Goal: Browse casually: Explore the website without a specific task or goal

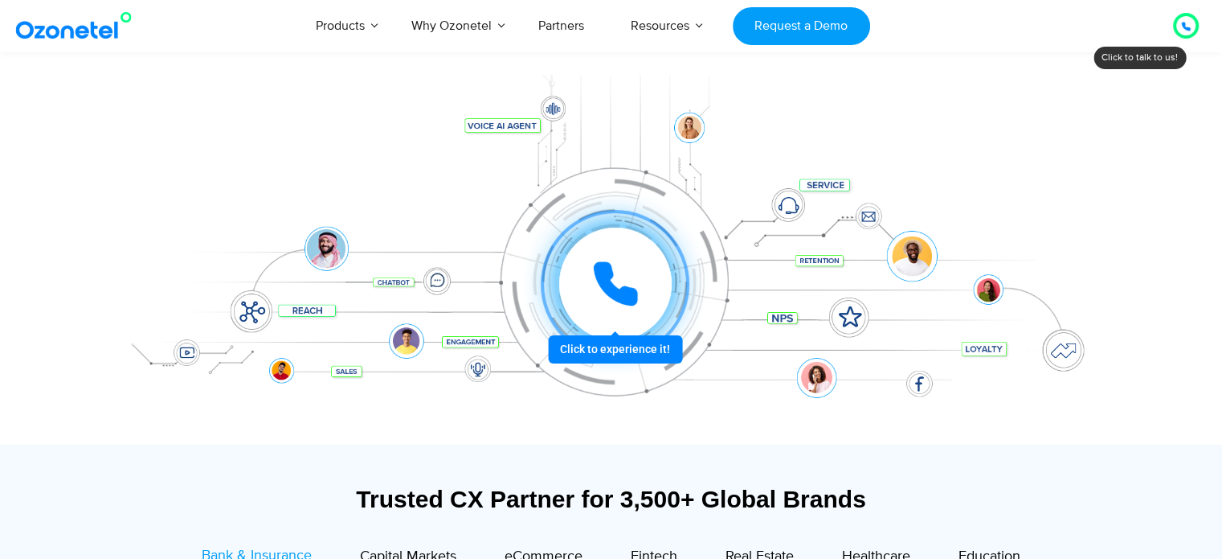
scroll to position [190, 0]
click at [625, 342] on div at bounding box center [614, 282] width 119 height 119
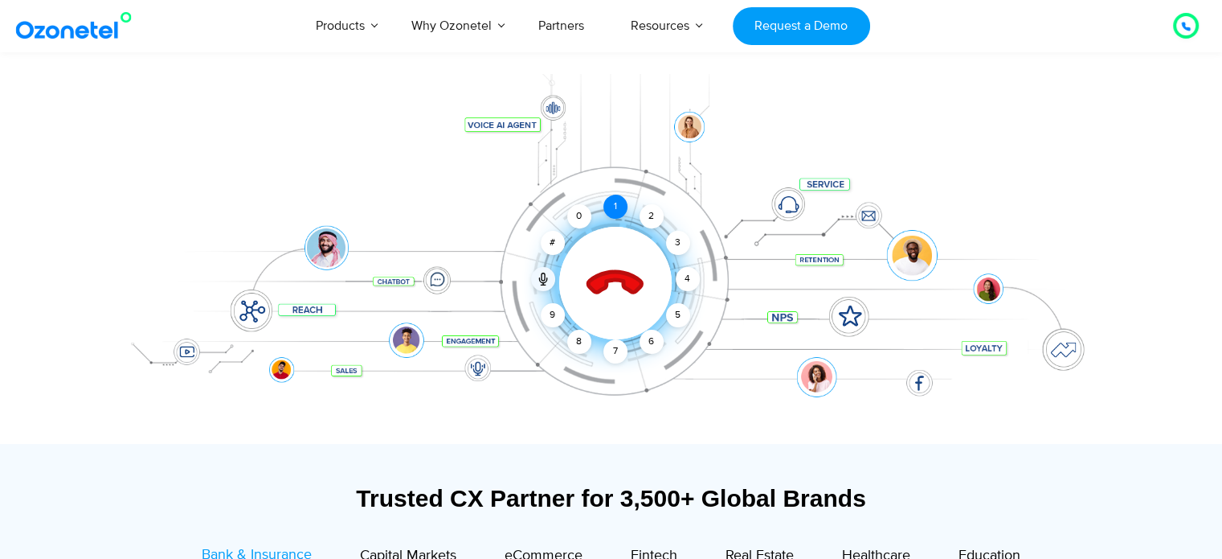
click at [616, 205] on div "1" at bounding box center [616, 207] width 24 height 24
click at [646, 220] on div "2" at bounding box center [652, 216] width 24 height 24
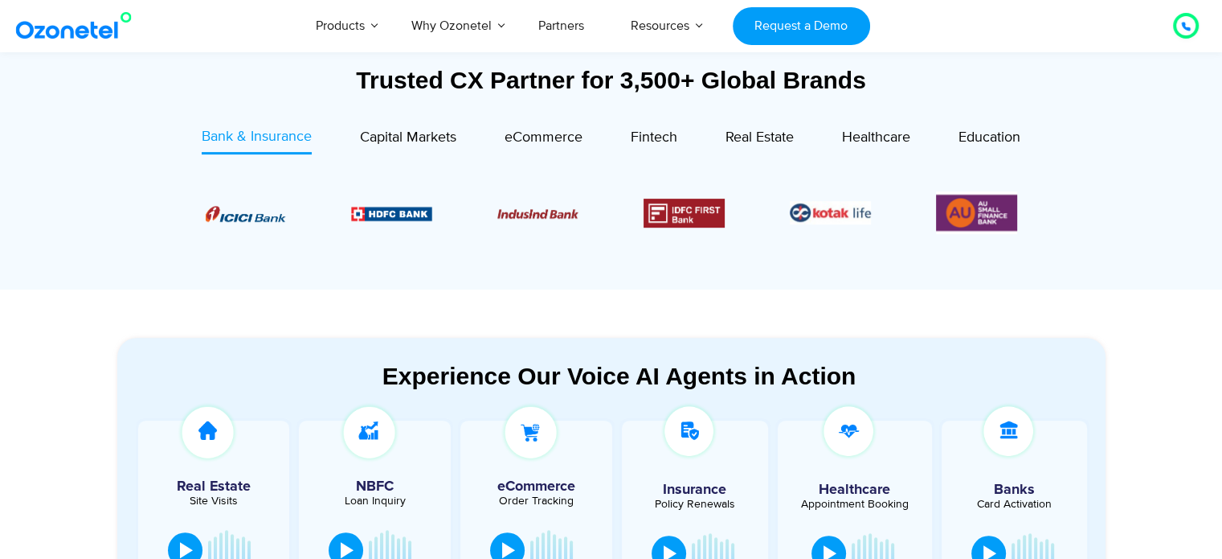
scroll to position [606, 0]
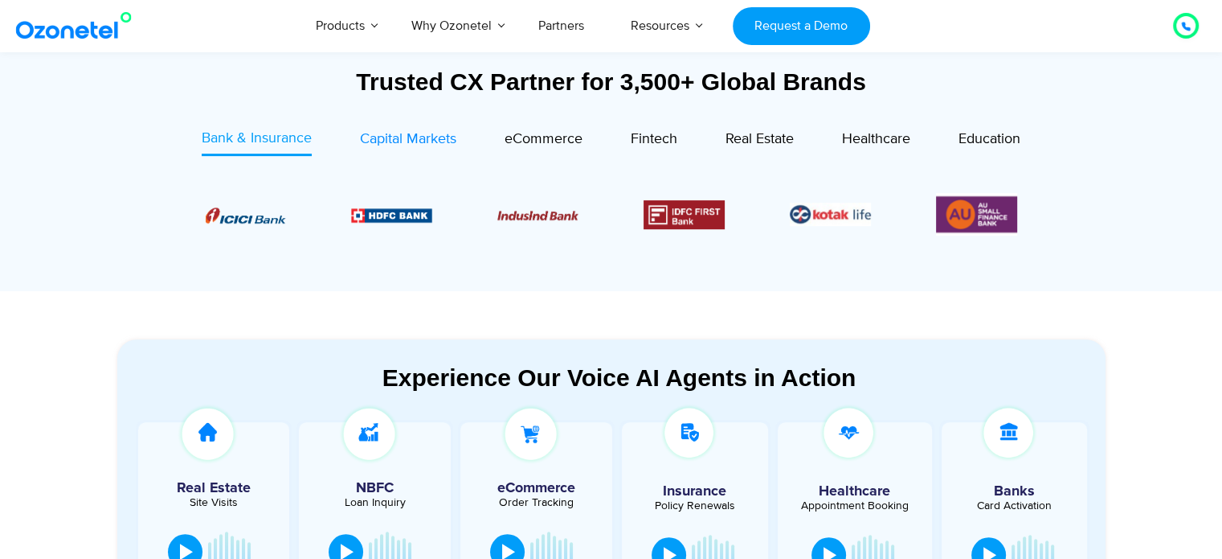
click at [405, 141] on span "Capital Markets" at bounding box center [408, 139] width 96 height 18
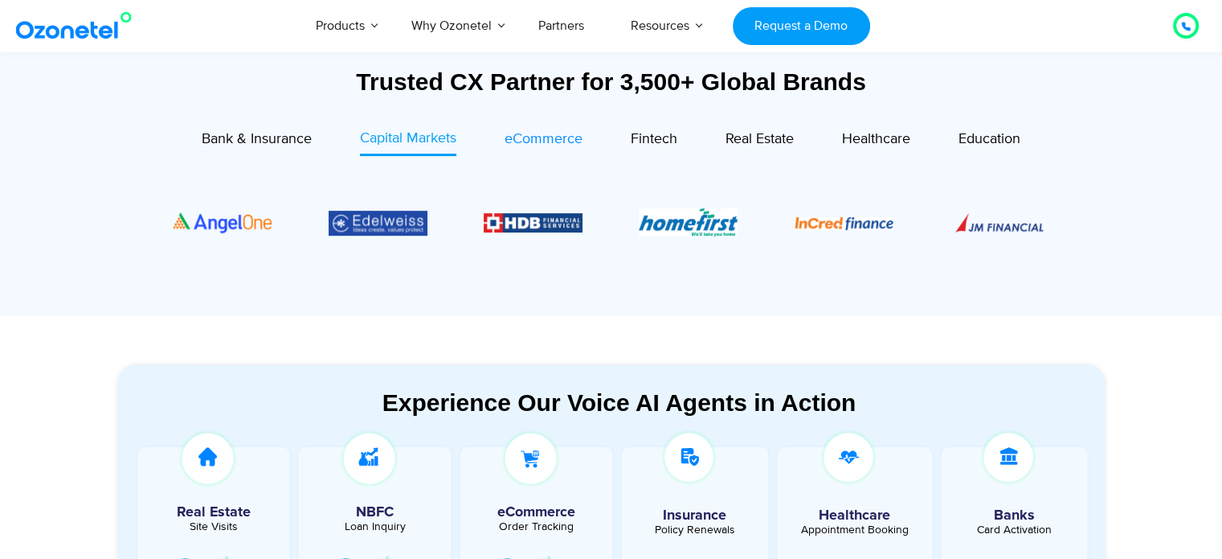
click at [510, 138] on span "eCommerce" at bounding box center [544, 139] width 78 height 18
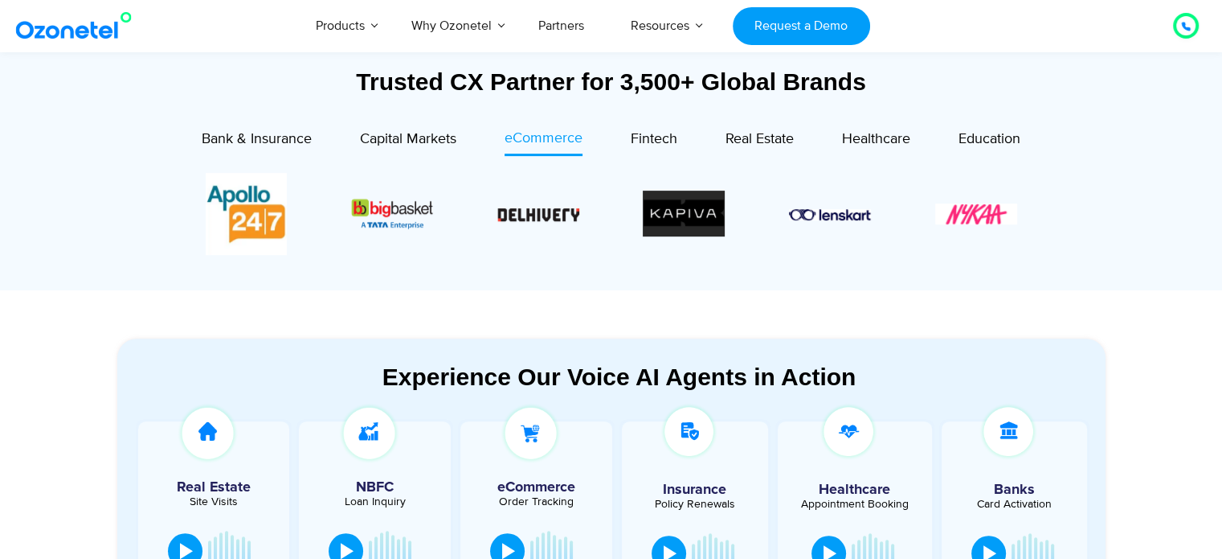
drag, startPoint x: 704, startPoint y: 209, endPoint x: 463, endPoint y: 222, distance: 241.5
click at [463, 222] on div "Image Carousel" at bounding box center [612, 214] width 812 height 82
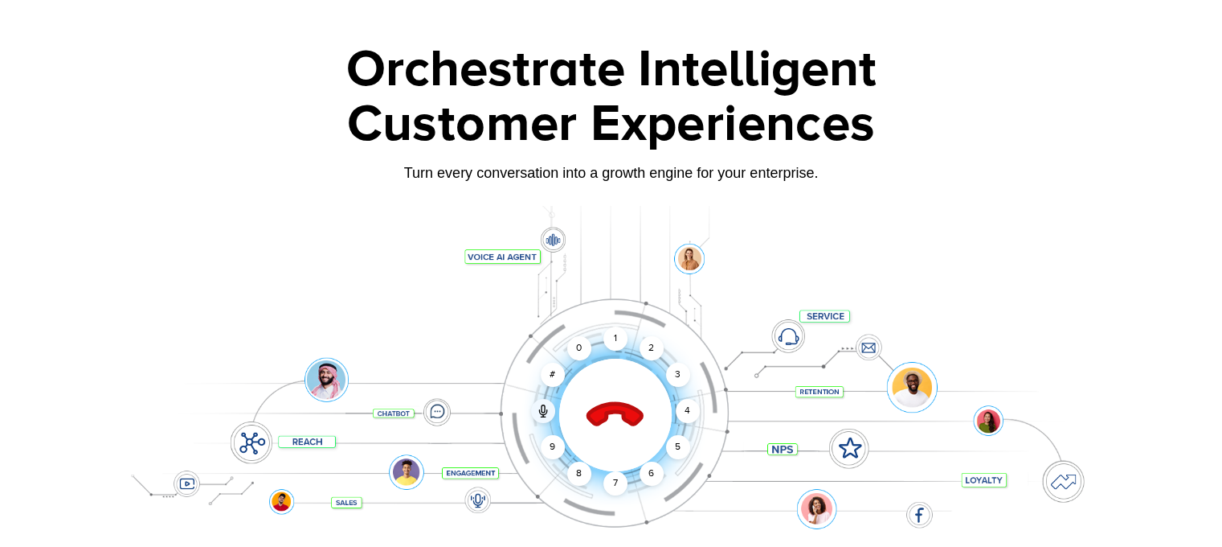
scroll to position [58, 0]
click at [649, 343] on div "2" at bounding box center [652, 348] width 24 height 24
click at [597, 412] on icon at bounding box center [615, 415] width 56 height 56
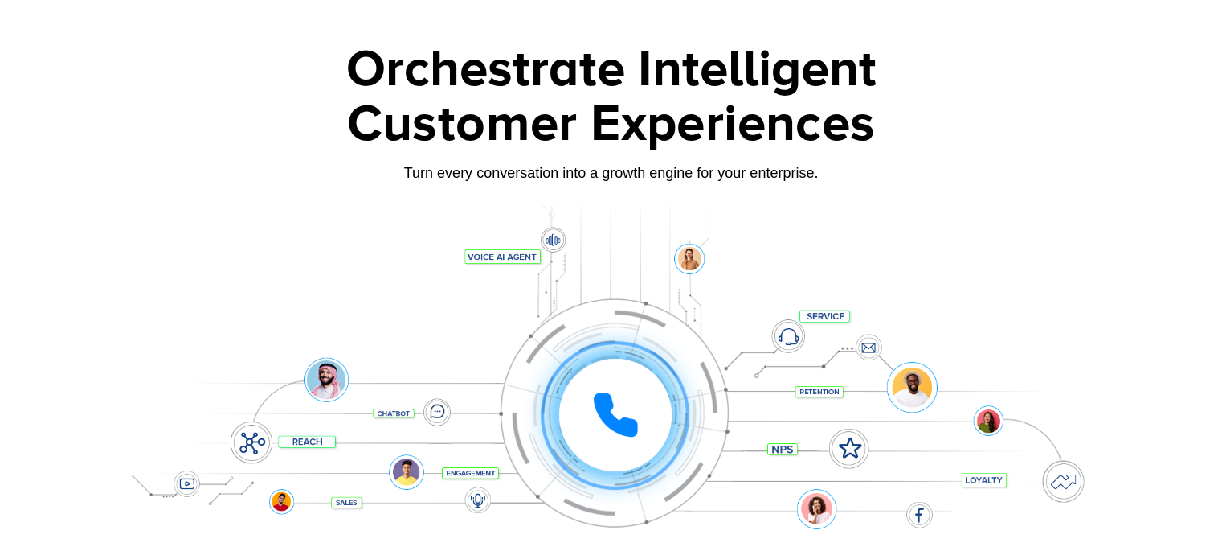
click at [960, 183] on div "Turn every conversation into a growth engine for your enterprise." at bounding box center [611, 185] width 1005 height 10
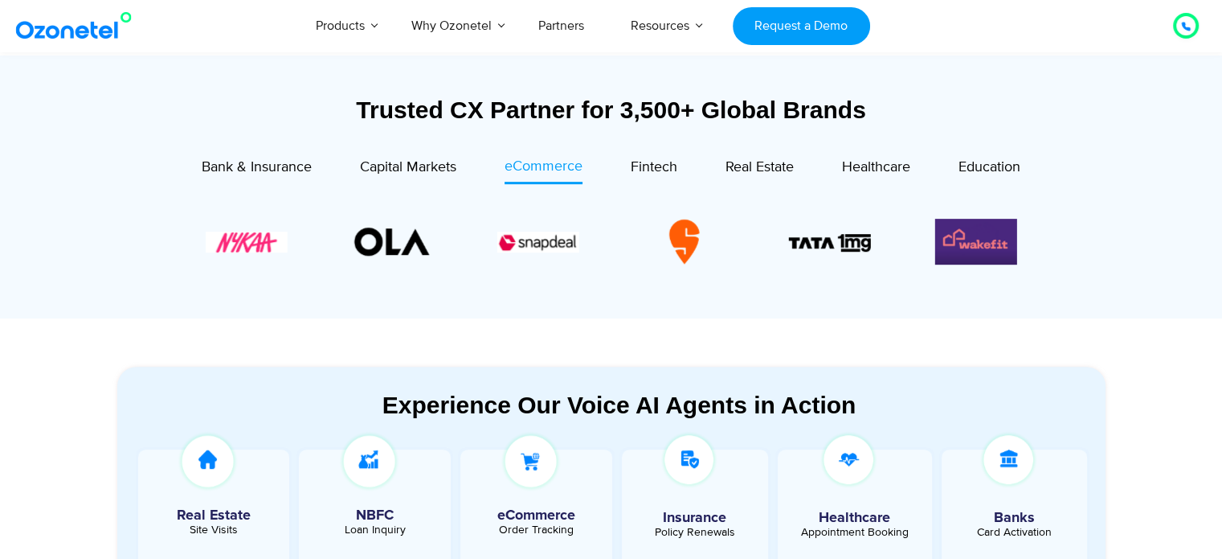
scroll to position [579, 0]
drag, startPoint x: 782, startPoint y: 239, endPoint x: 753, endPoint y: 237, distance: 29.0
click at [753, 237] on div "Image Carousel" at bounding box center [612, 241] width 812 height 82
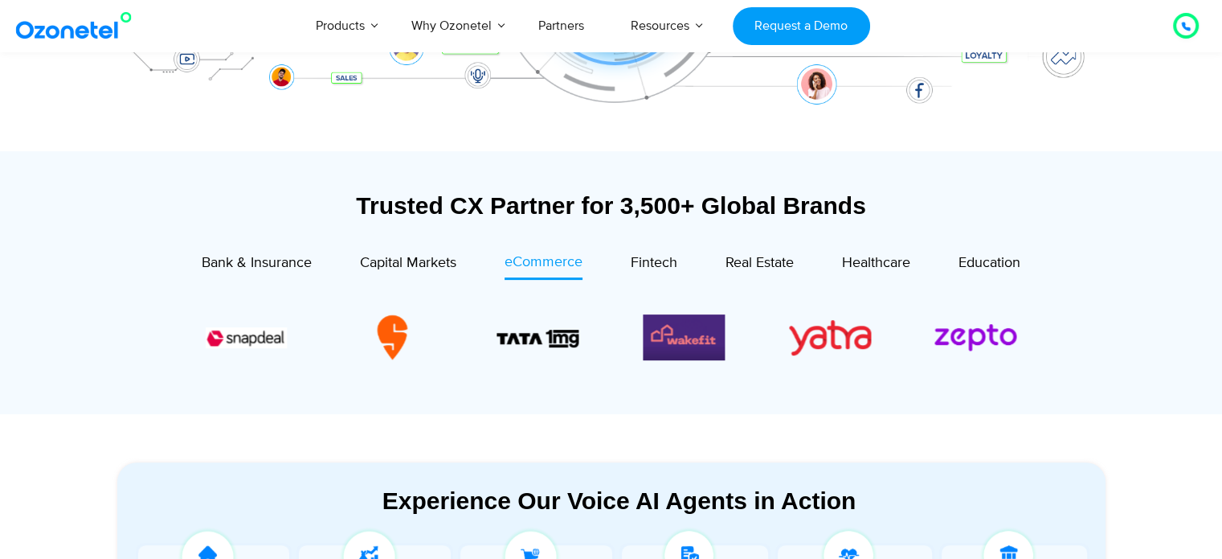
scroll to position [484, 0]
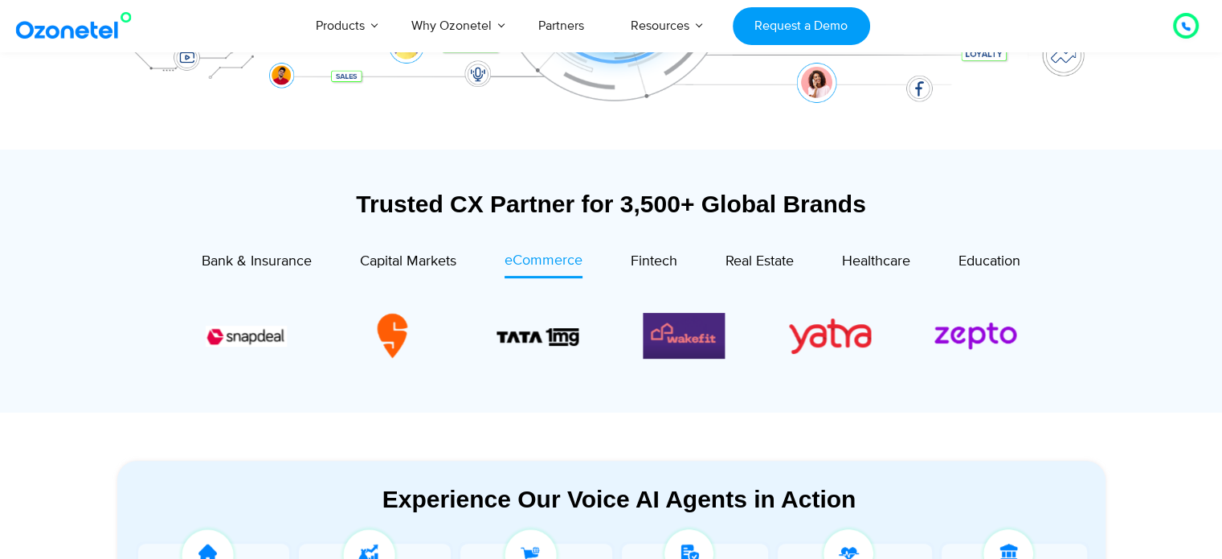
drag, startPoint x: 547, startPoint y: 330, endPoint x: 743, endPoint y: 342, distance: 195.7
click at [743, 342] on div "Image Carousel" at bounding box center [612, 336] width 812 height 82
drag, startPoint x: 506, startPoint y: 348, endPoint x: 585, endPoint y: 349, distance: 78.8
click at [585, 349] on div "Image Carousel" at bounding box center [612, 336] width 812 height 82
click at [283, 266] on span "Bank & Insurance" at bounding box center [257, 261] width 110 height 18
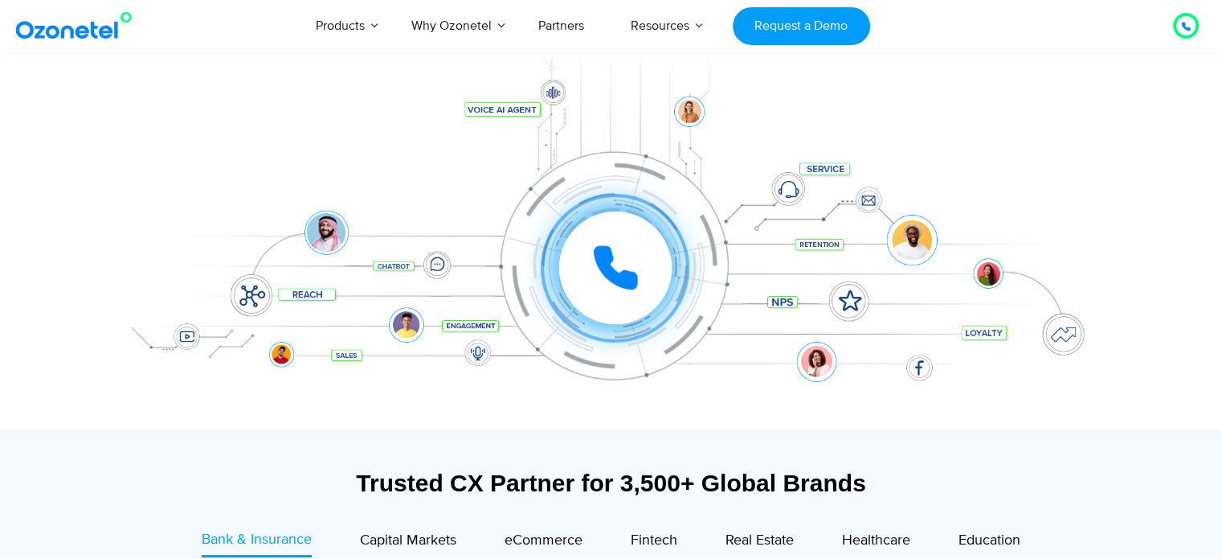
scroll to position [203, 0]
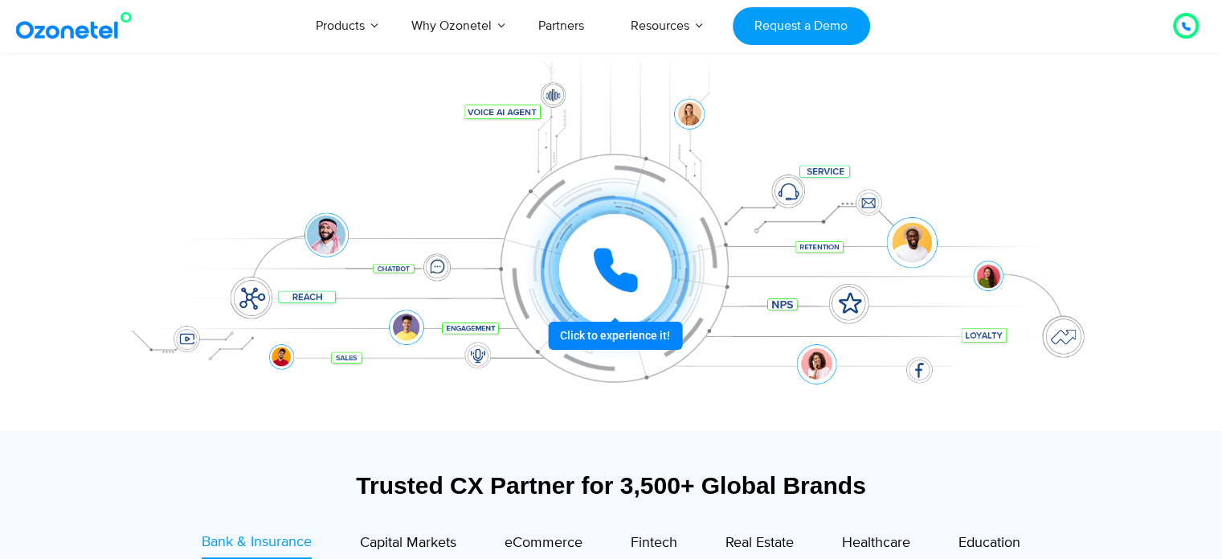
click at [628, 270] on icon at bounding box center [616, 270] width 48 height 48
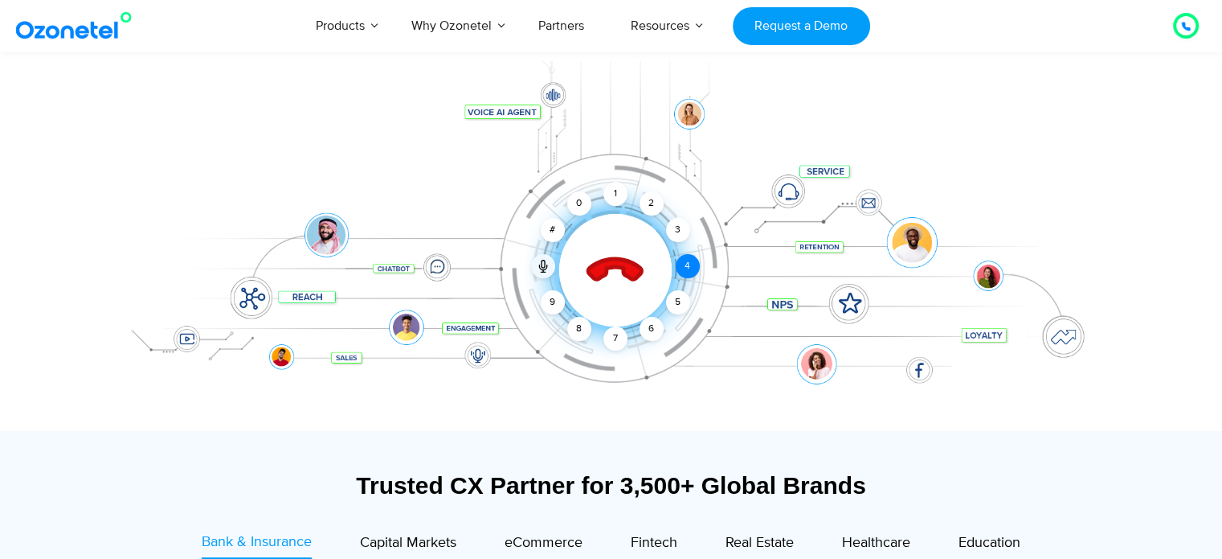
click at [681, 265] on div "4" at bounding box center [688, 266] width 24 height 24
click at [679, 304] on div "5" at bounding box center [677, 302] width 24 height 24
click at [661, 328] on div "6" at bounding box center [652, 329] width 24 height 24
click at [616, 332] on div "7" at bounding box center [616, 338] width 24 height 24
click at [609, 190] on div "1" at bounding box center [616, 194] width 24 height 24
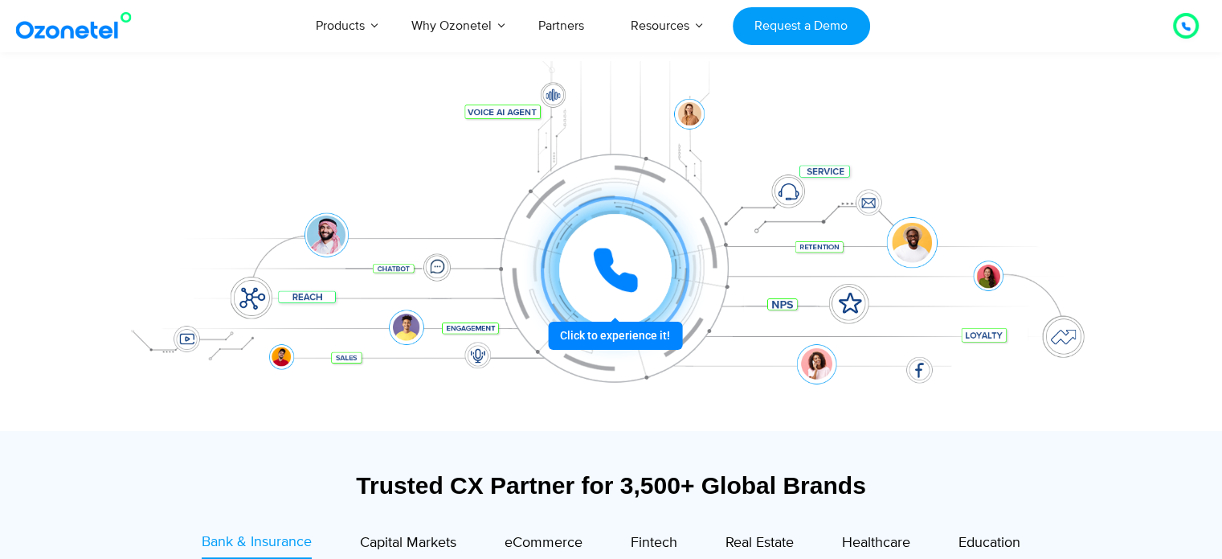
click at [620, 289] on icon at bounding box center [616, 270] width 40 height 40
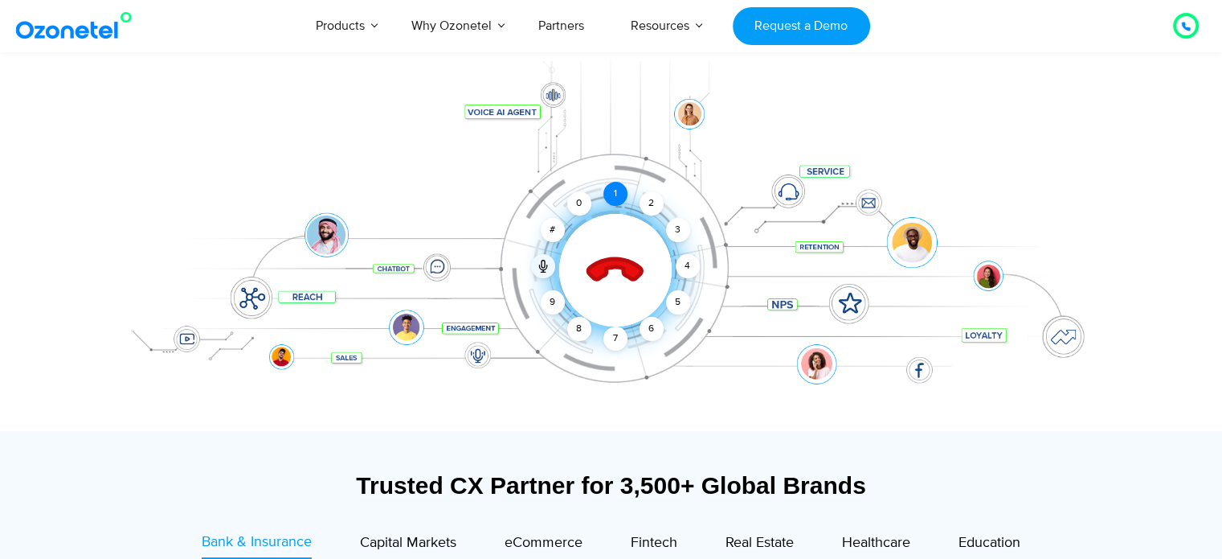
click at [614, 195] on div "1" at bounding box center [616, 194] width 24 height 24
click at [612, 190] on div "1" at bounding box center [616, 194] width 24 height 24
click at [614, 199] on div "1" at bounding box center [616, 194] width 24 height 24
click at [607, 259] on icon at bounding box center [615, 271] width 56 height 56
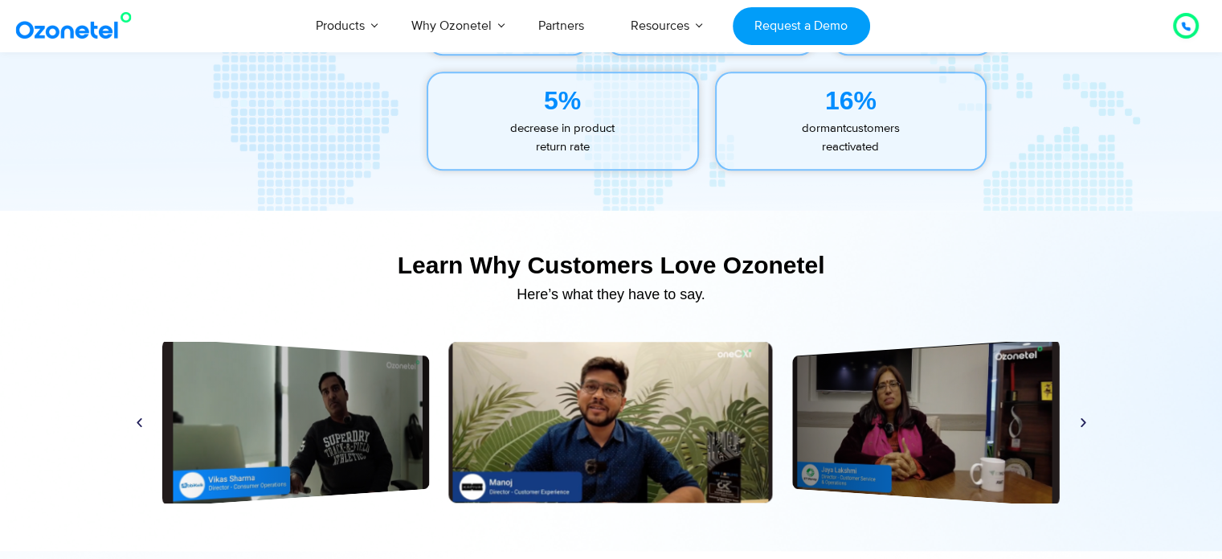
scroll to position [7441, 0]
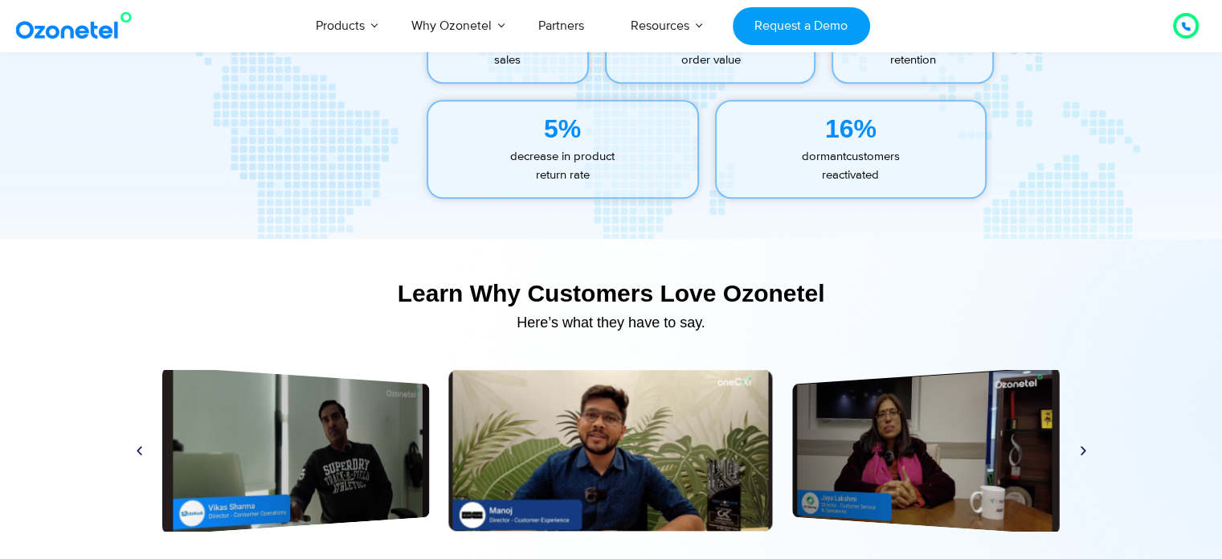
click at [1079, 450] on icon "Next slide" at bounding box center [1084, 450] width 12 height 12
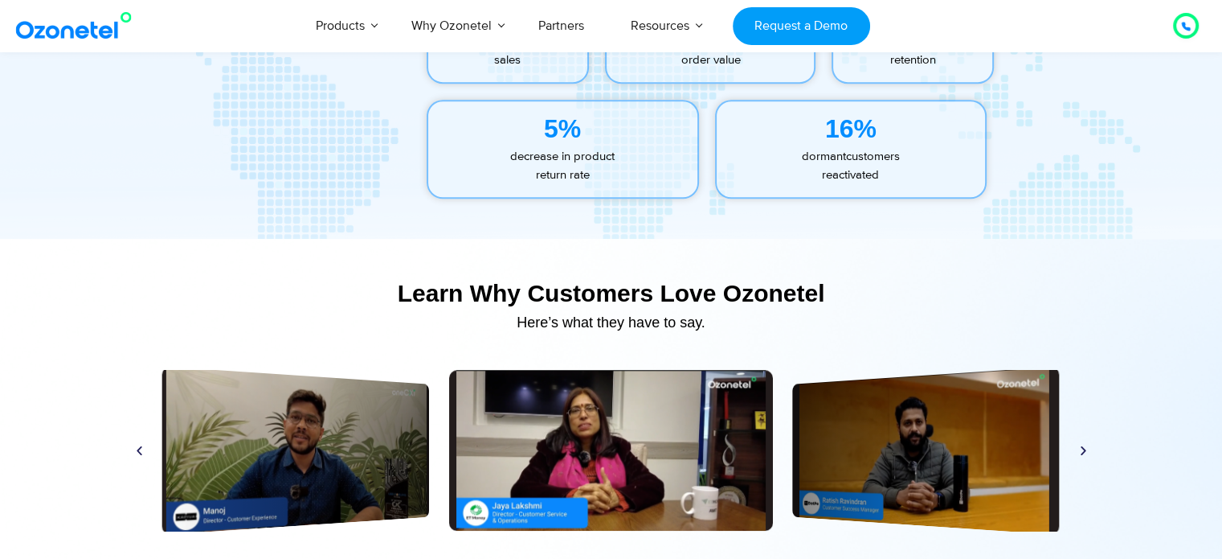
click at [1079, 450] on icon "Next slide" at bounding box center [1084, 450] width 12 height 12
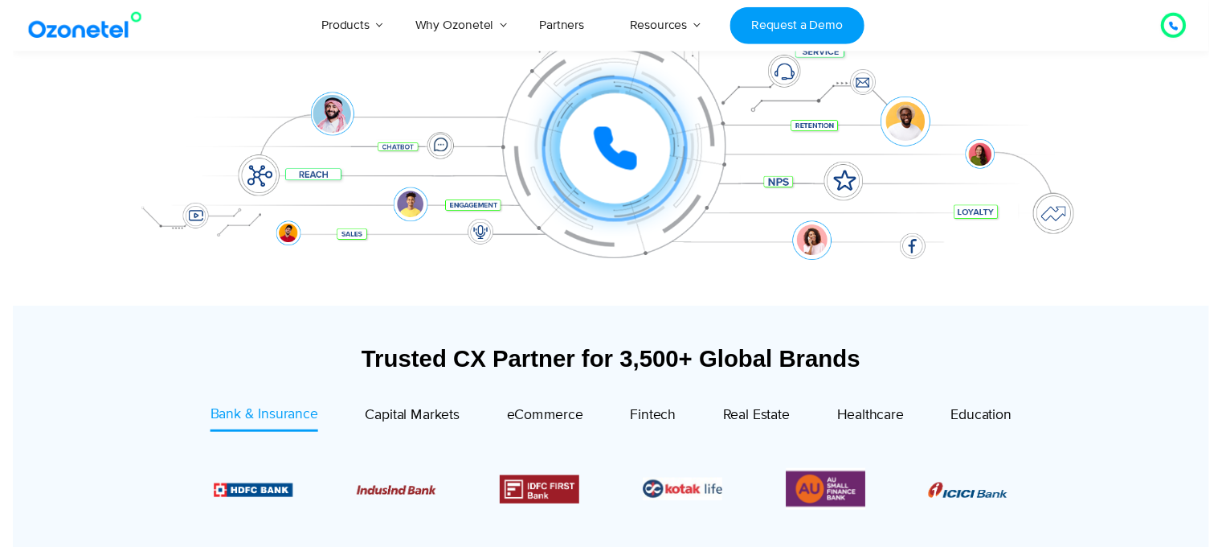
scroll to position [0, 0]
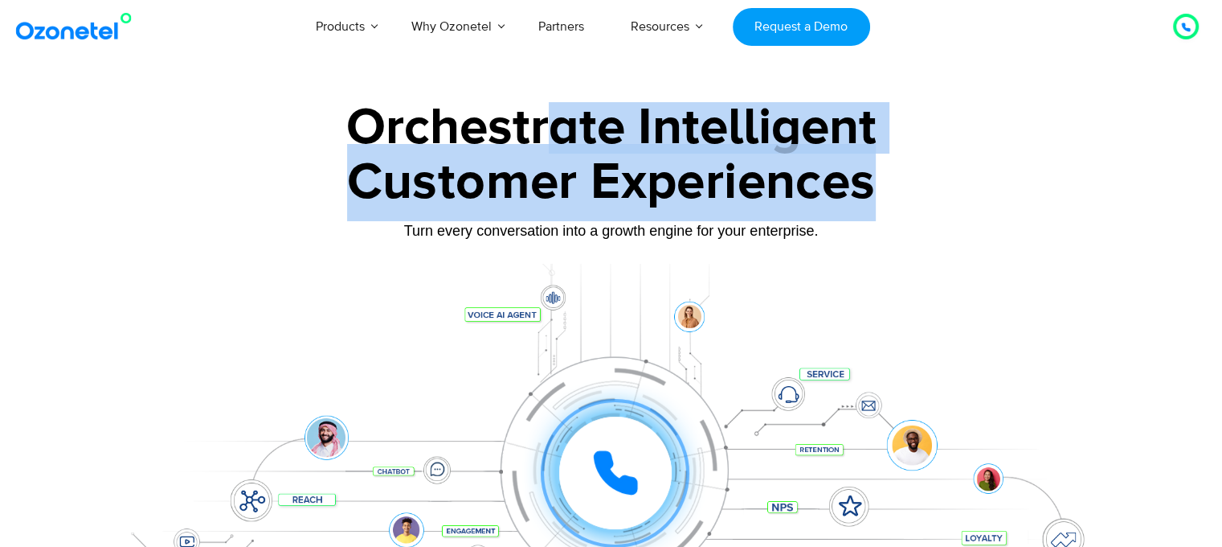
drag, startPoint x: 878, startPoint y: 203, endPoint x: 533, endPoint y: 144, distance: 349.9
click at [533, 144] on div "Customer Experiences" at bounding box center [611, 182] width 1005 height 77
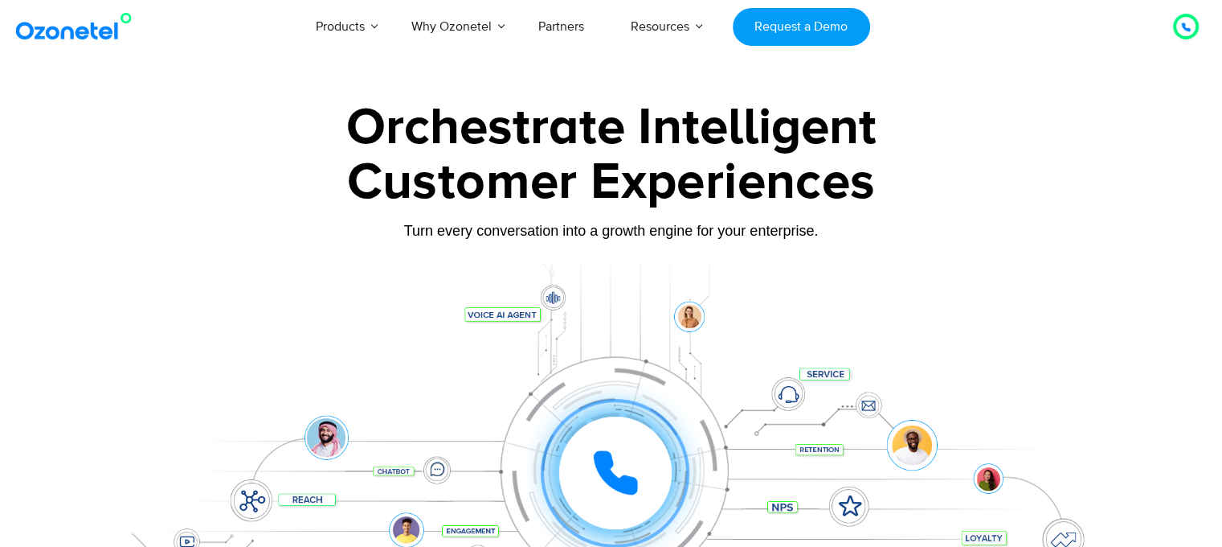
click at [358, 131] on div "Orchestrate Intelligent" at bounding box center [611, 127] width 1005 height 51
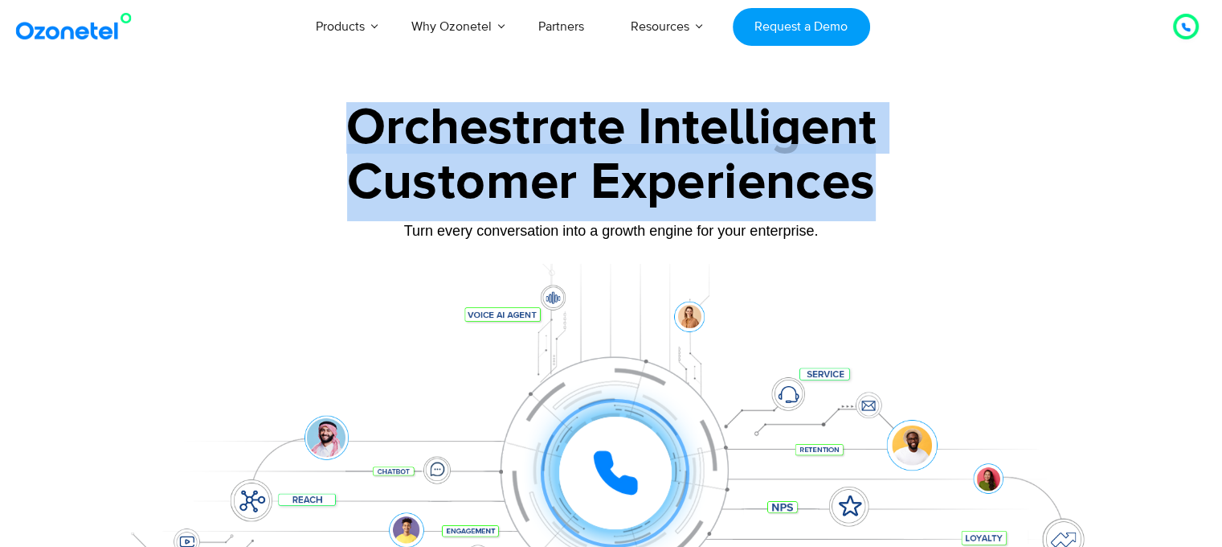
drag, startPoint x: 346, startPoint y: 130, endPoint x: 888, endPoint y: 163, distance: 542.7
click at [888, 163] on div "Orchestrate Intelligent Customer Experiences Turn every conversation into a gro…" at bounding box center [611, 367] width 1005 height 531
click at [888, 163] on div "Customer Experiences" at bounding box center [611, 182] width 1005 height 77
drag, startPoint x: 874, startPoint y: 196, endPoint x: 435, endPoint y: 94, distance: 451.3
click at [435, 94] on section "Orchestrate Intelligent Customer Experiences Turn every conversation into a gro…" at bounding box center [611, 359] width 1222 height 547
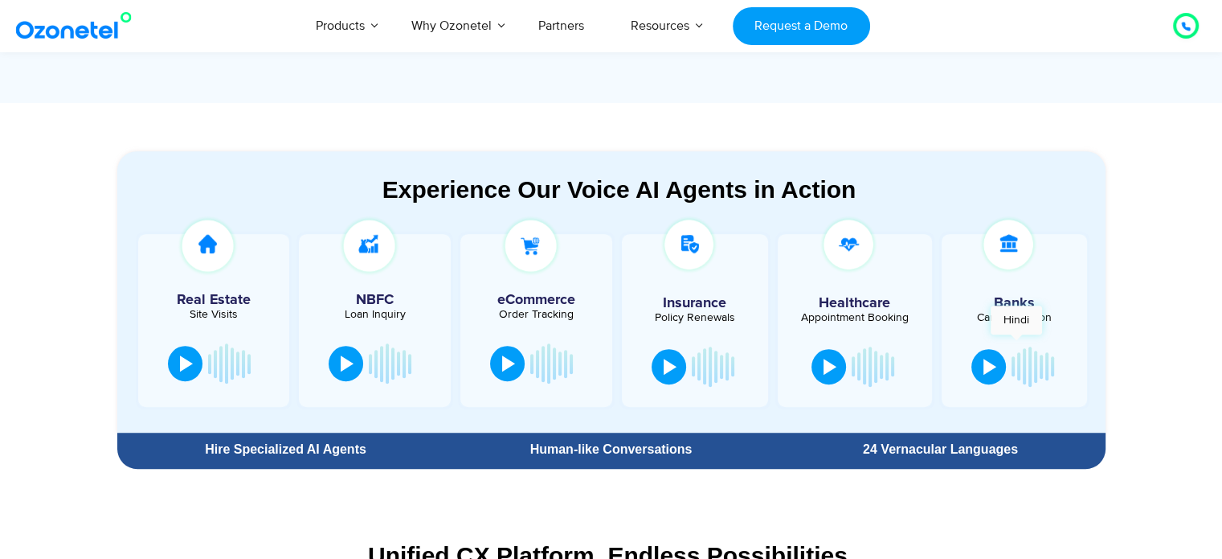
scroll to position [794, 0]
click at [686, 244] on img at bounding box center [689, 244] width 59 height 59
click at [204, 236] on img at bounding box center [208, 246] width 62 height 62
click at [181, 372] on button at bounding box center [185, 361] width 35 height 35
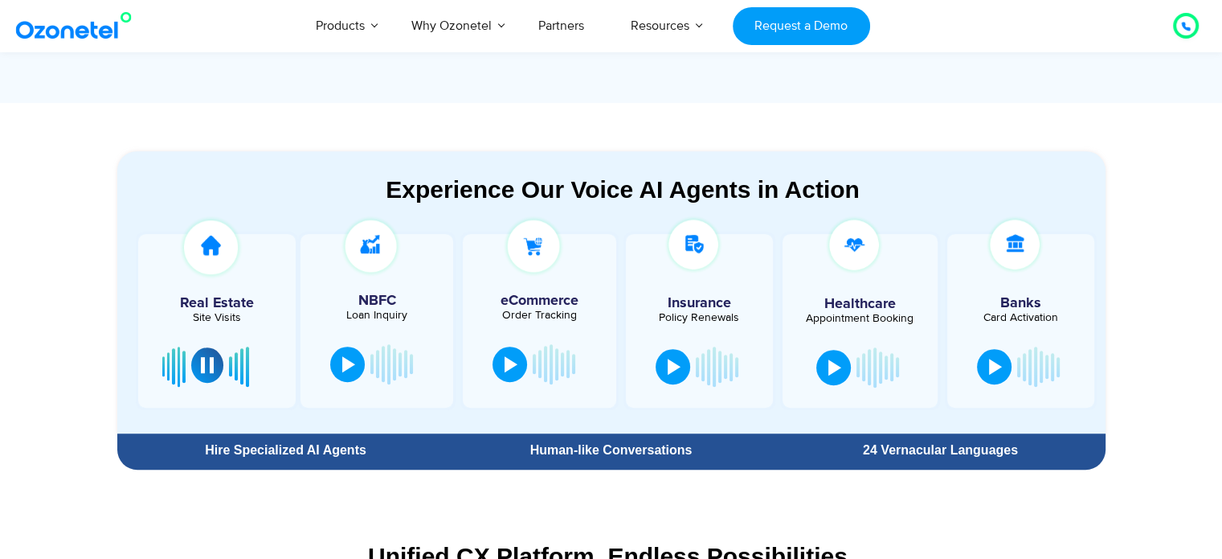
click at [206, 361] on div at bounding box center [207, 365] width 13 height 16
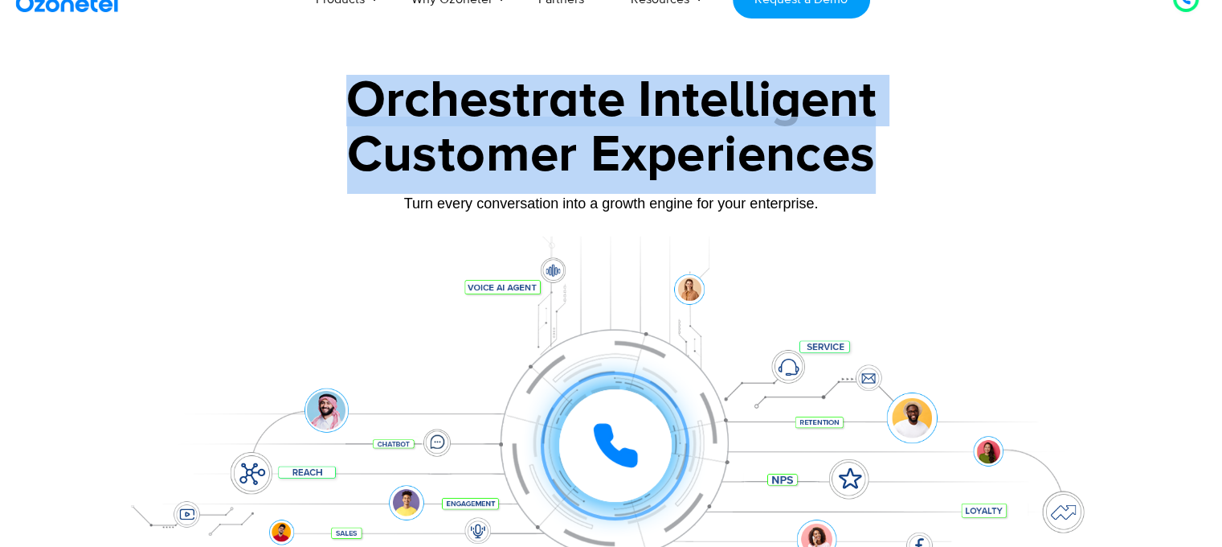
scroll to position [28, 0]
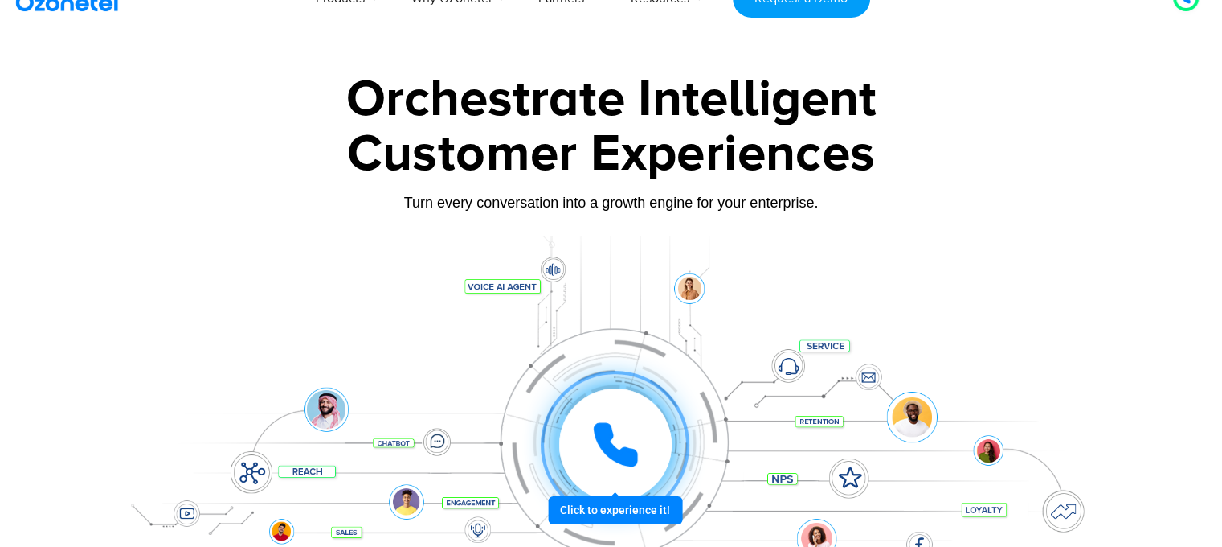
click at [629, 430] on icon at bounding box center [616, 444] width 48 height 48
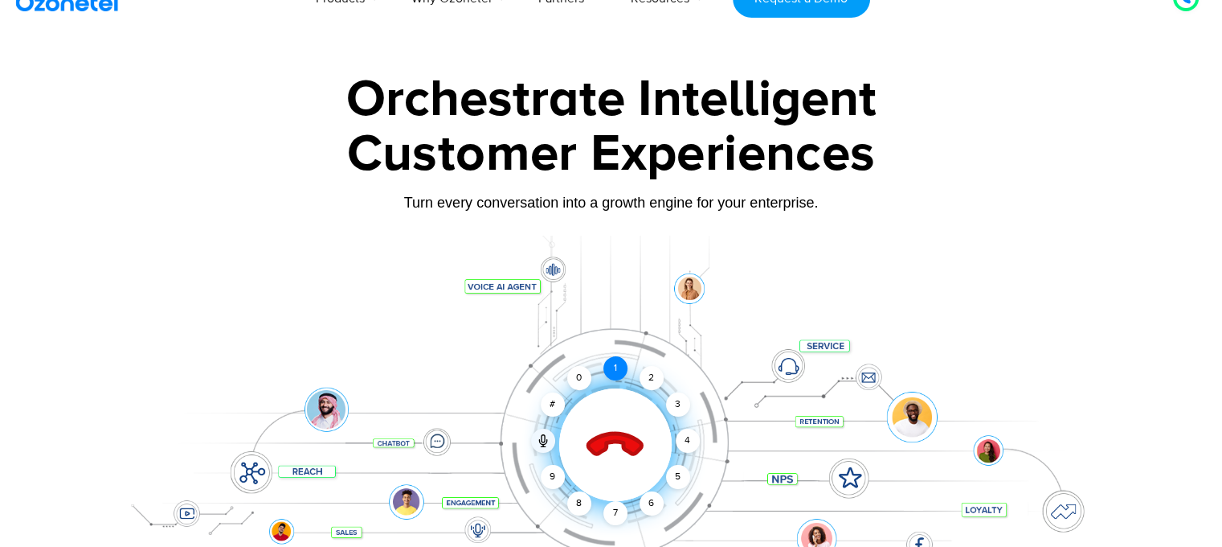
click at [617, 372] on div "1" at bounding box center [616, 368] width 24 height 24
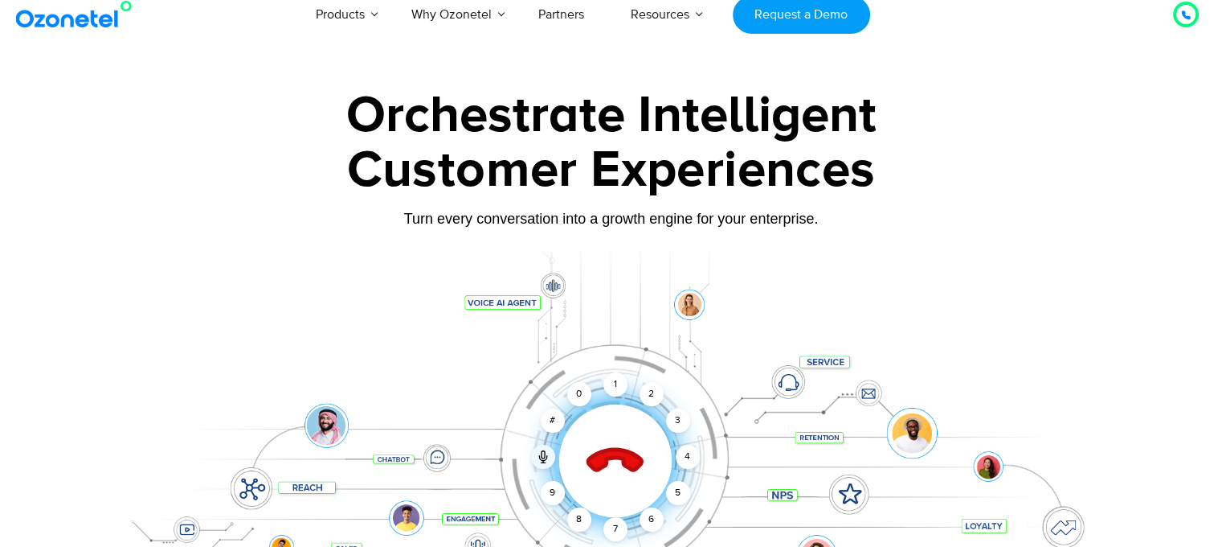
scroll to position [0, 0]
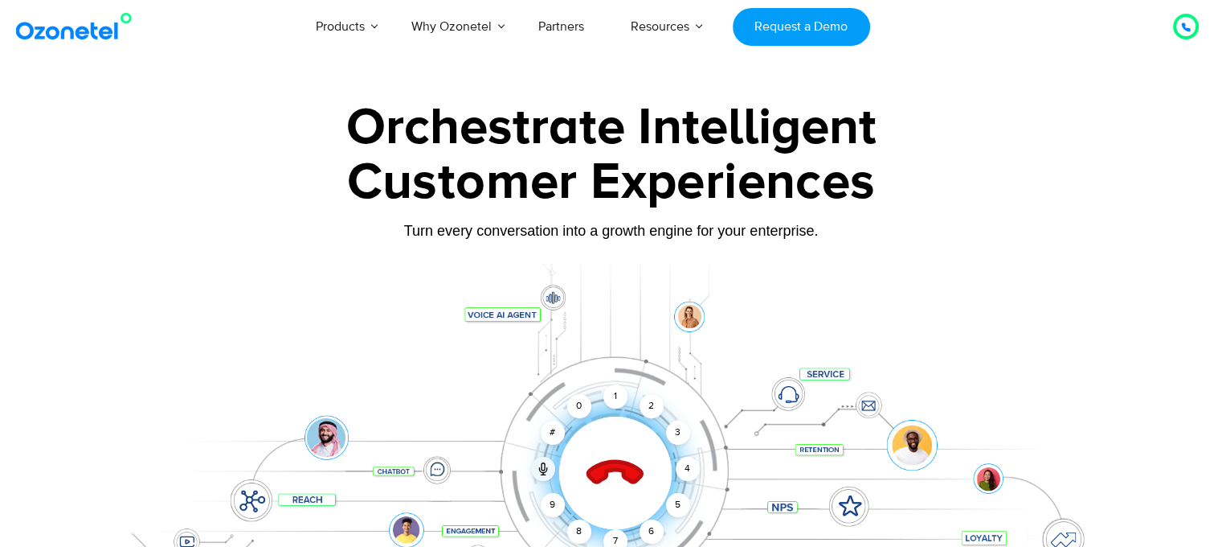
click at [616, 465] on icon at bounding box center [615, 473] width 56 height 56
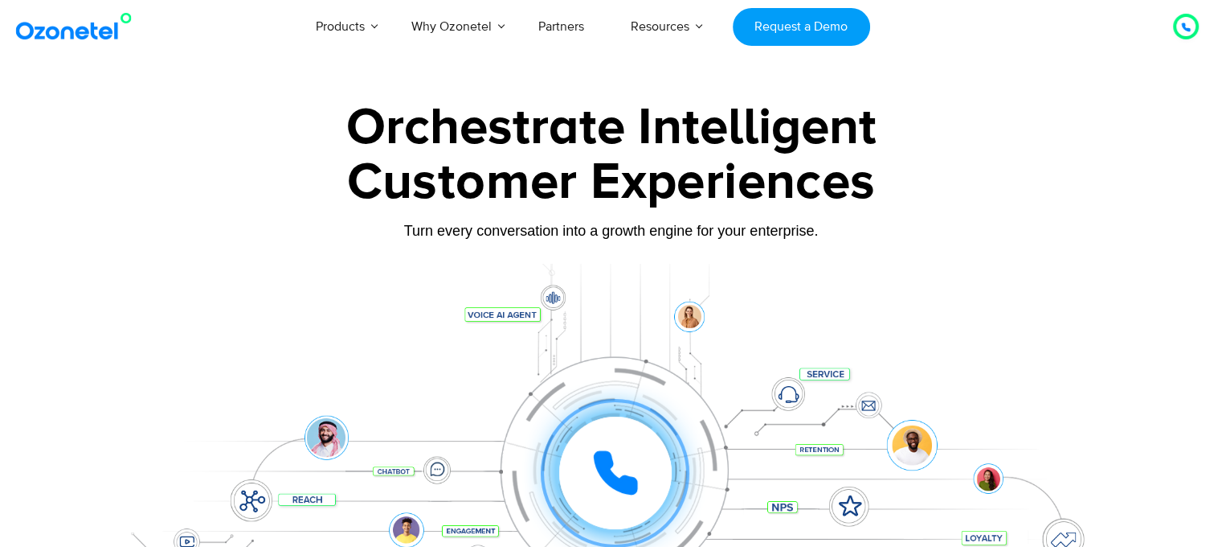
click at [922, 288] on div at bounding box center [611, 449] width 1005 height 370
click at [682, 317] on div "Click to experience it! Call ended 1 2 3 4 5 6 7 8 9 # 0" at bounding box center [611, 440] width 1005 height 273
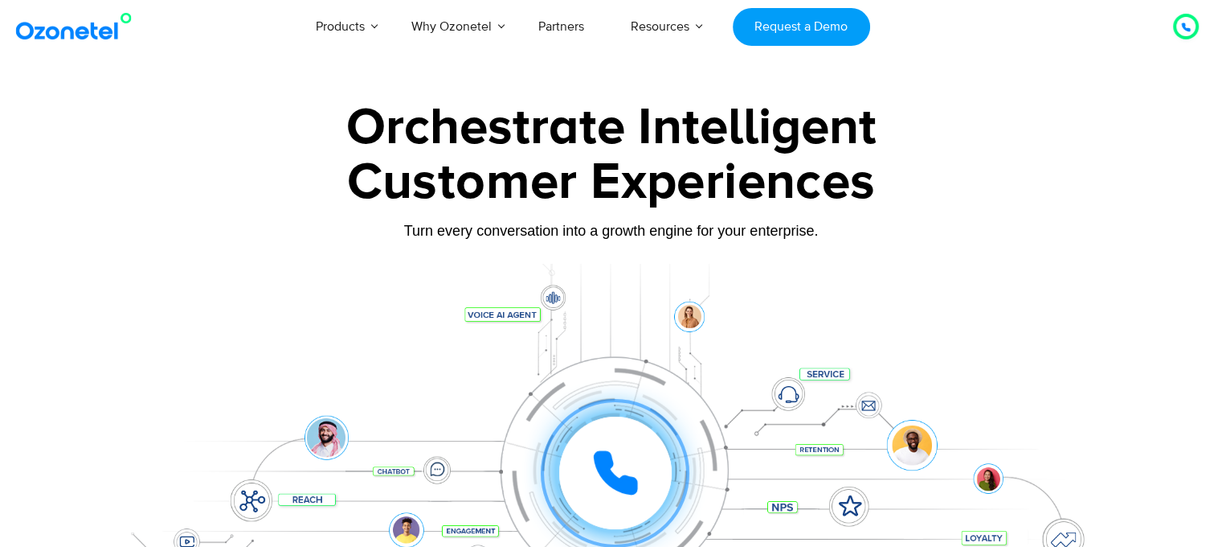
click at [682, 317] on div "Click to experience it! Call ended 1 2 3 4 5 6 7 8 9 # 0" at bounding box center [611, 440] width 1005 height 273
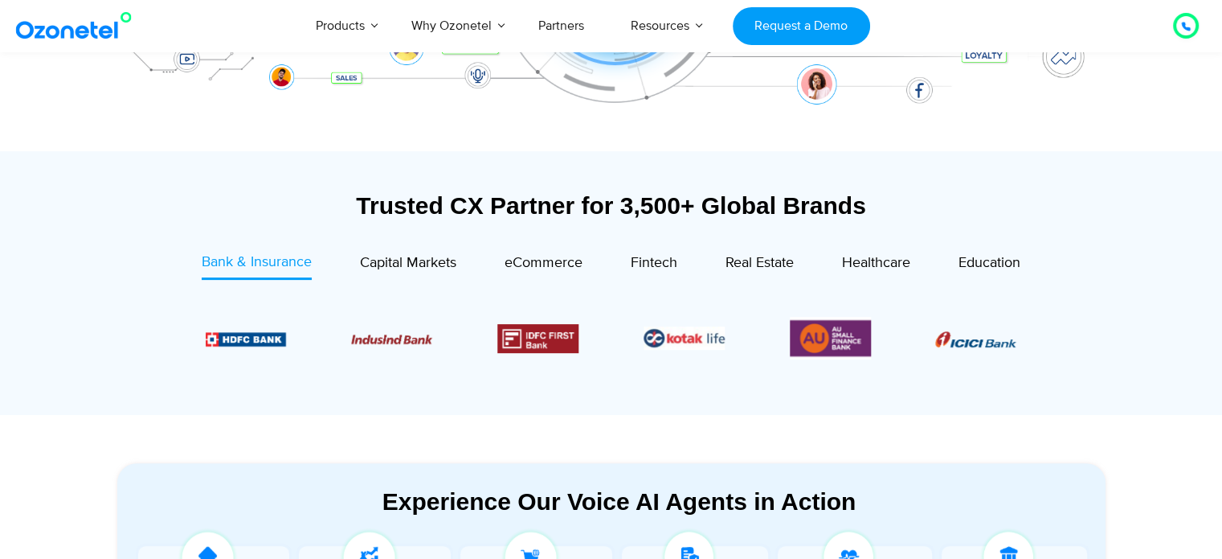
scroll to position [524, 0]
